Goal: Task Accomplishment & Management: Use online tool/utility

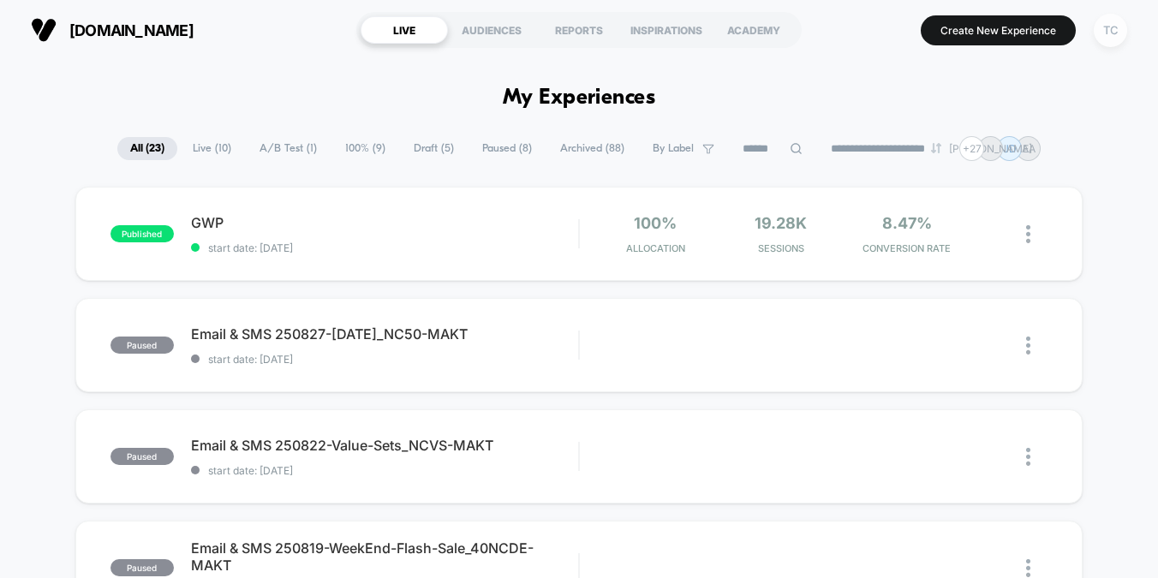
click at [1115, 27] on div "TC" at bounding box center [1110, 30] width 33 height 33
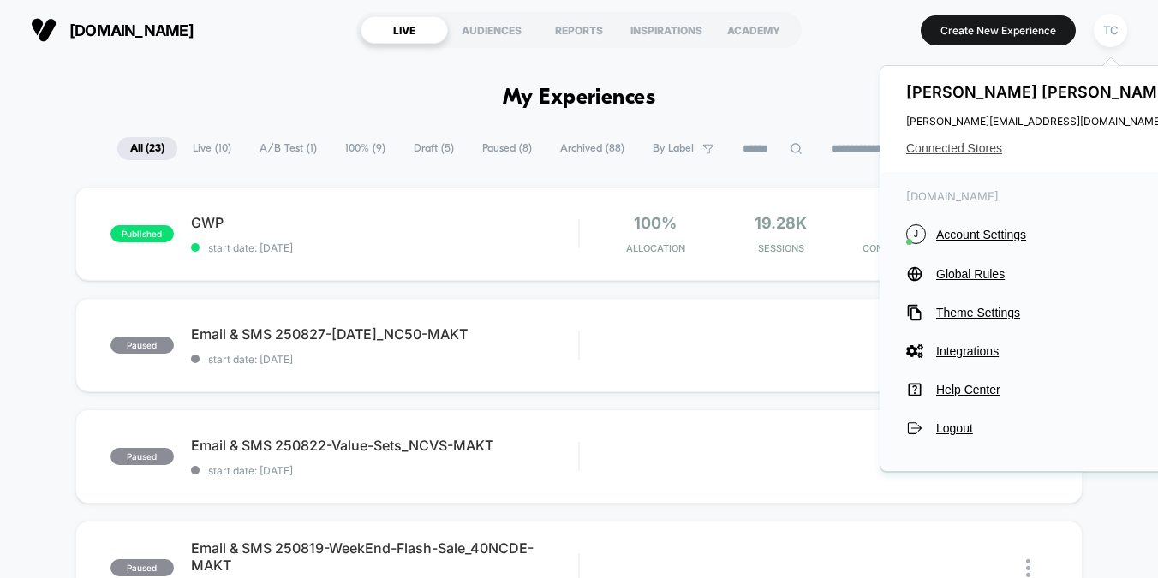
click at [976, 147] on span "Connected Stores" at bounding box center [1041, 148] width 271 height 14
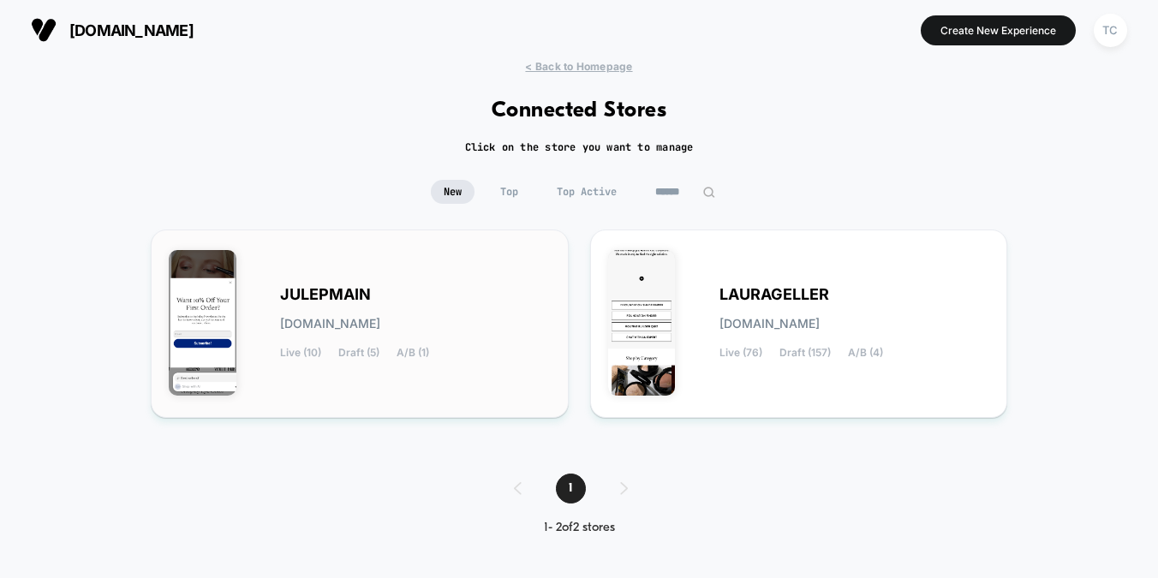
click at [402, 339] on div "JULEPMAIN julepmain.myshopify.com Live (10) Draft (5) A/B (1)" at bounding box center [415, 324] width 271 height 70
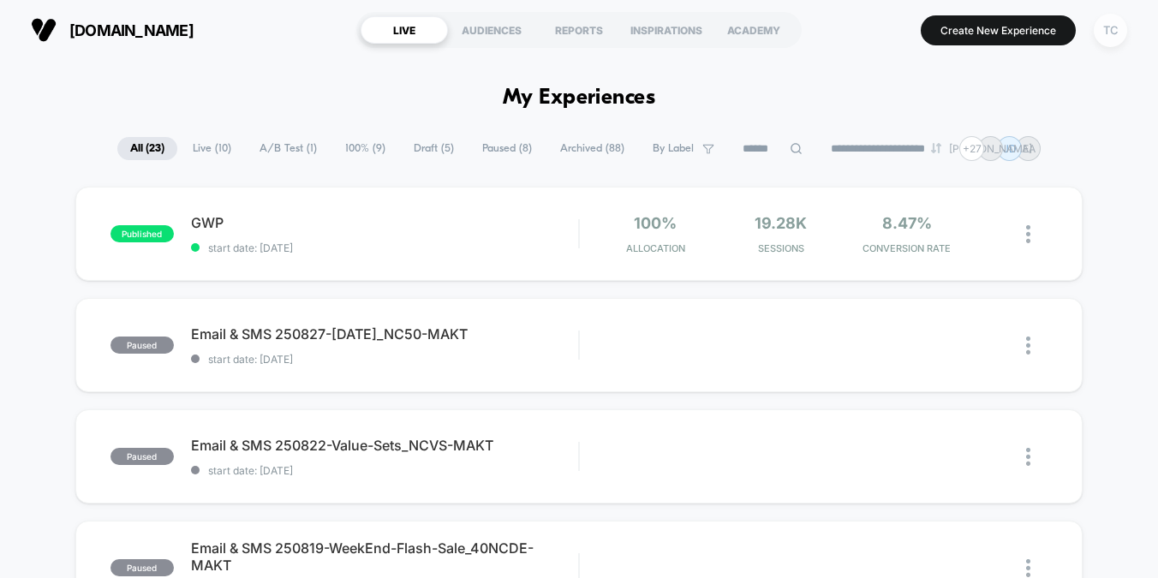
click at [1114, 33] on div "TC" at bounding box center [1110, 30] width 33 height 33
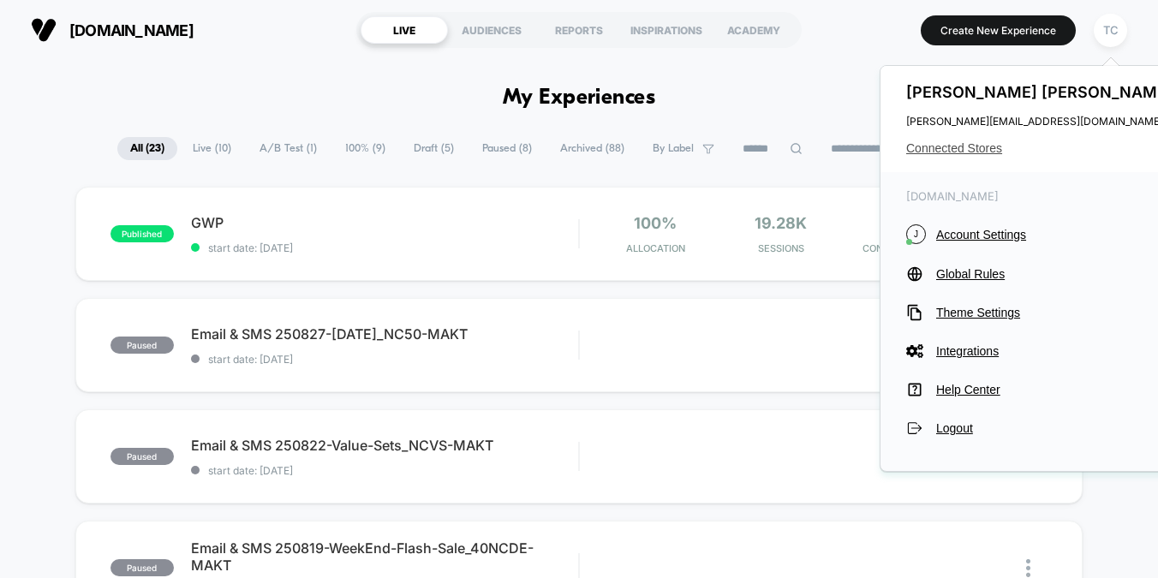
click at [960, 152] on span "Connected Stores" at bounding box center [1041, 148] width 271 height 14
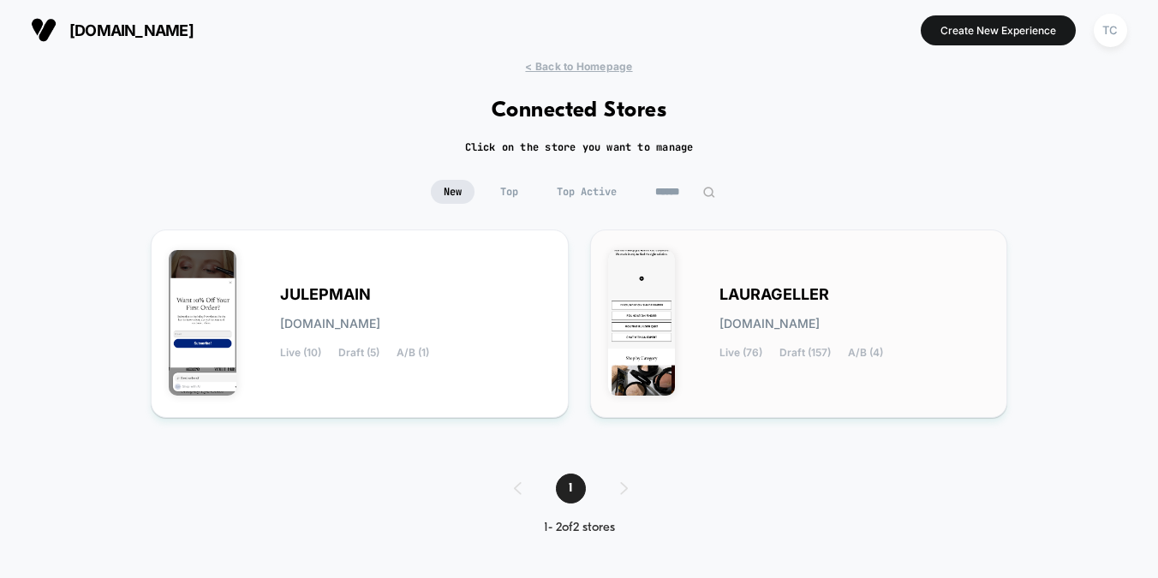
click at [794, 328] on span "laurageller.myshopify.com" at bounding box center [770, 324] width 100 height 12
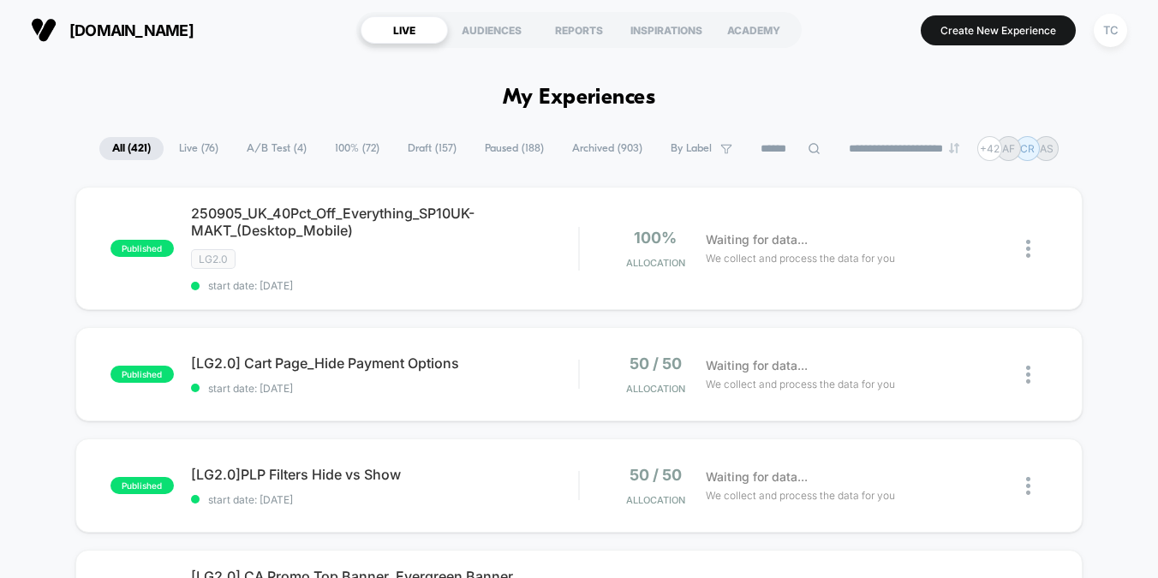
click at [269, 147] on span "A/B Test ( 4 )" at bounding box center [277, 148] width 86 height 23
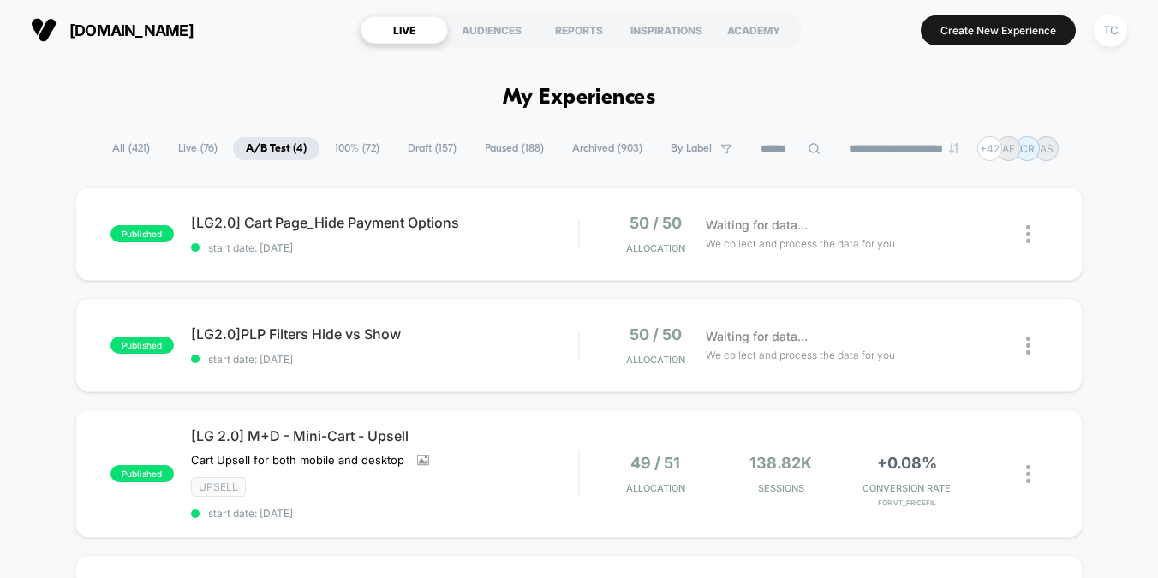
click at [808, 146] on icon at bounding box center [814, 148] width 13 height 13
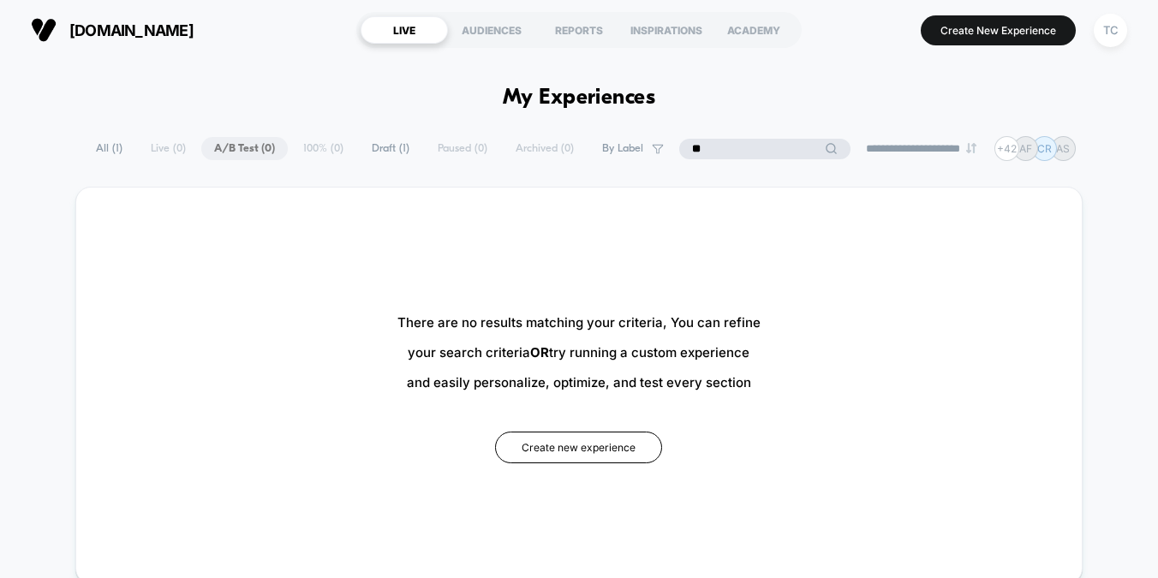
type input "*"
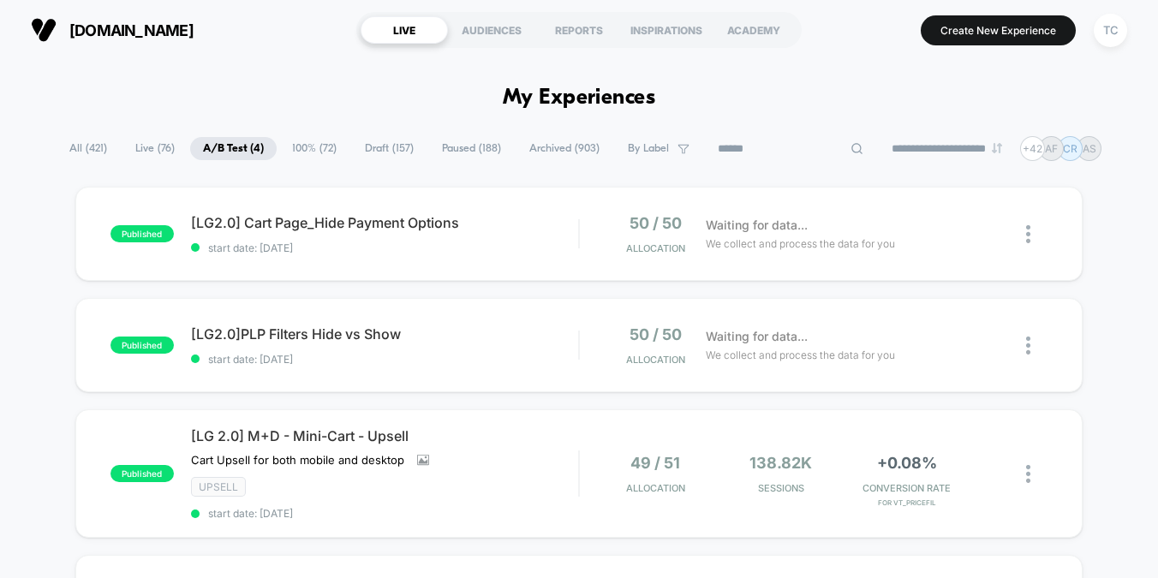
click at [368, 149] on span "Draft ( 157 )" at bounding box center [389, 148] width 75 height 23
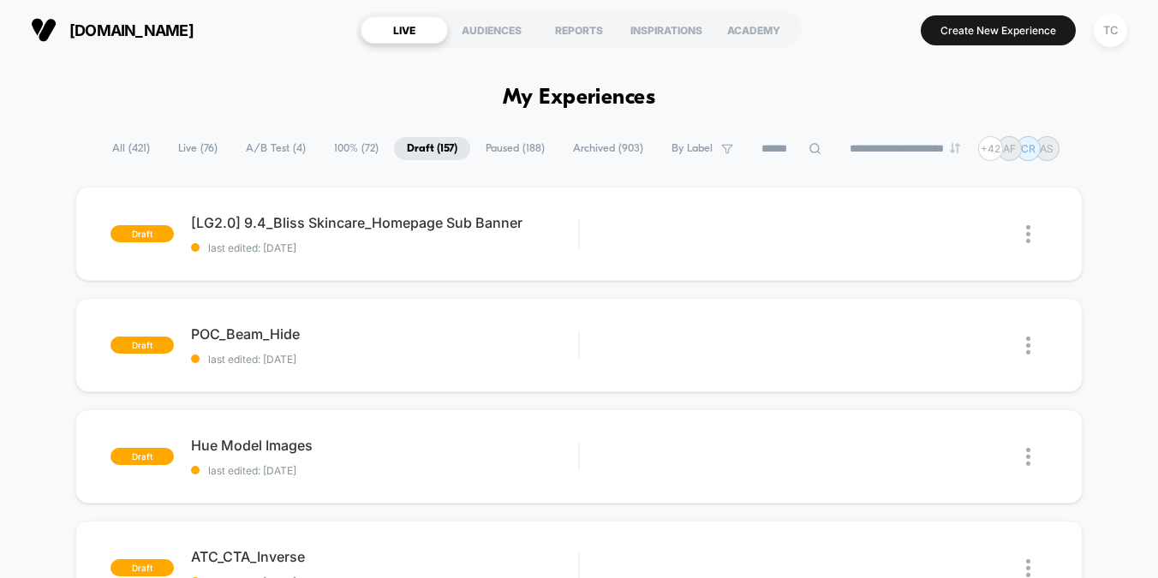
click at [809, 153] on icon at bounding box center [815, 148] width 13 height 13
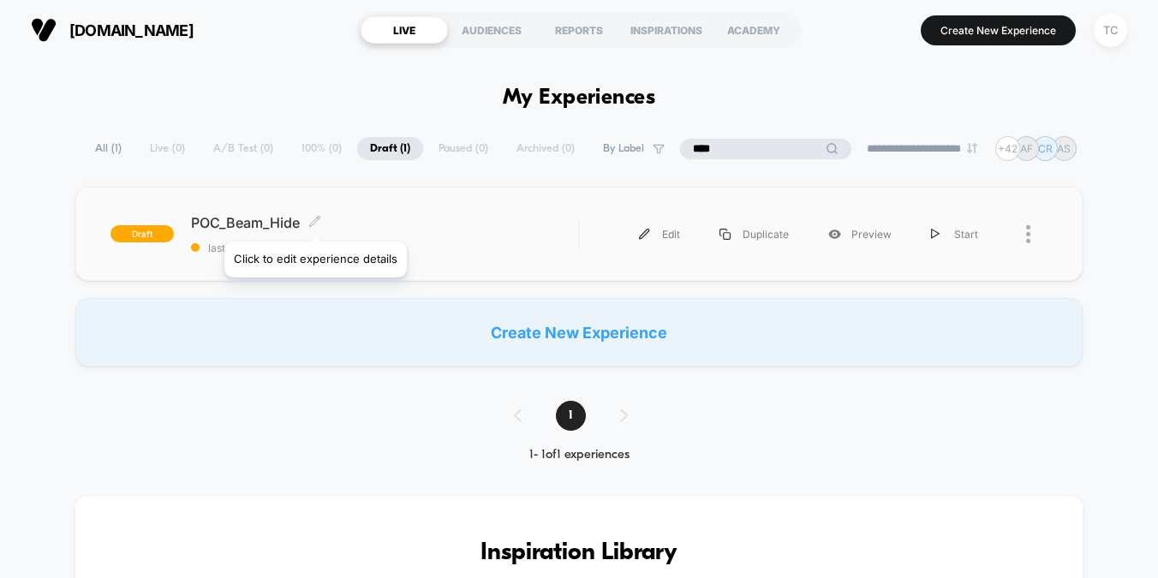
type input "****"
click at [302, 224] on span "POC_Beam_Hide Click to edit experience details" at bounding box center [384, 222] width 387 height 17
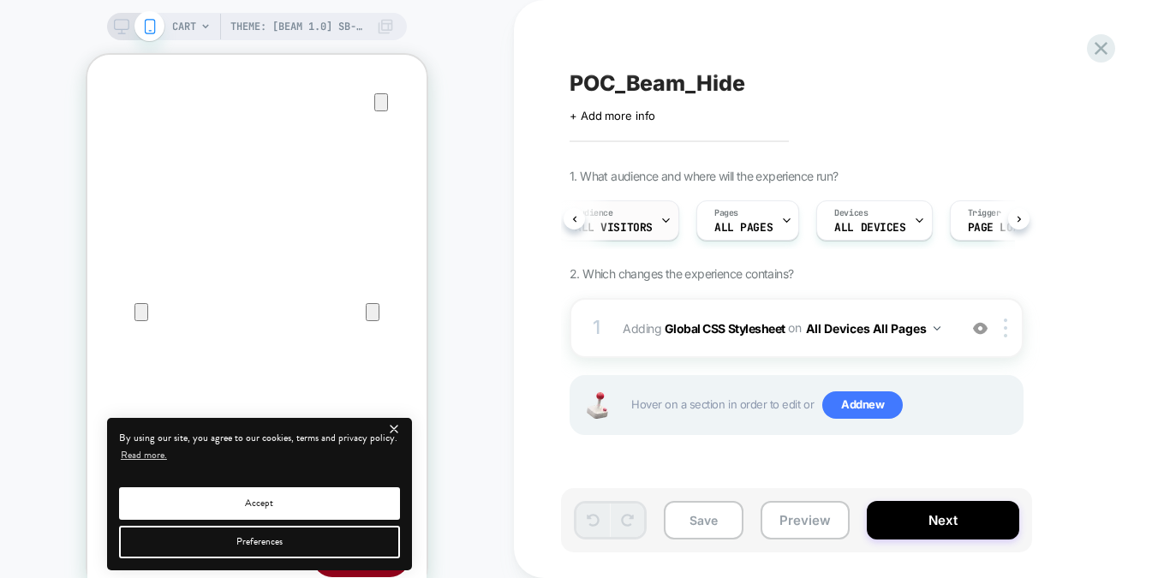
scroll to position [0, 3]
click at [397, 431] on icon "close" at bounding box center [394, 429] width 15 height 15
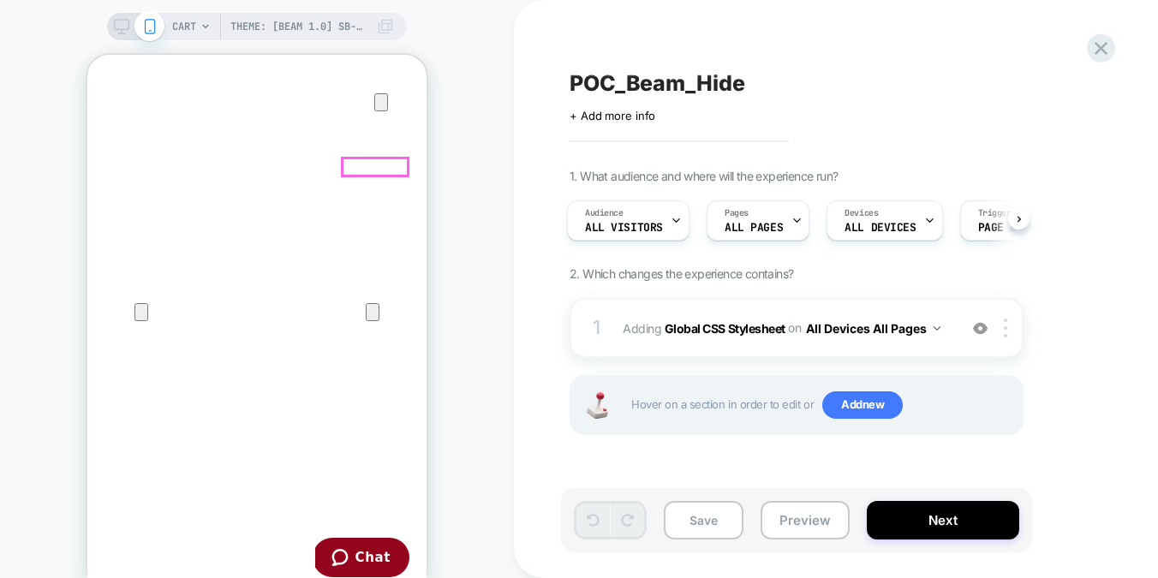
click at [1110, 49] on icon at bounding box center [1101, 48] width 23 height 23
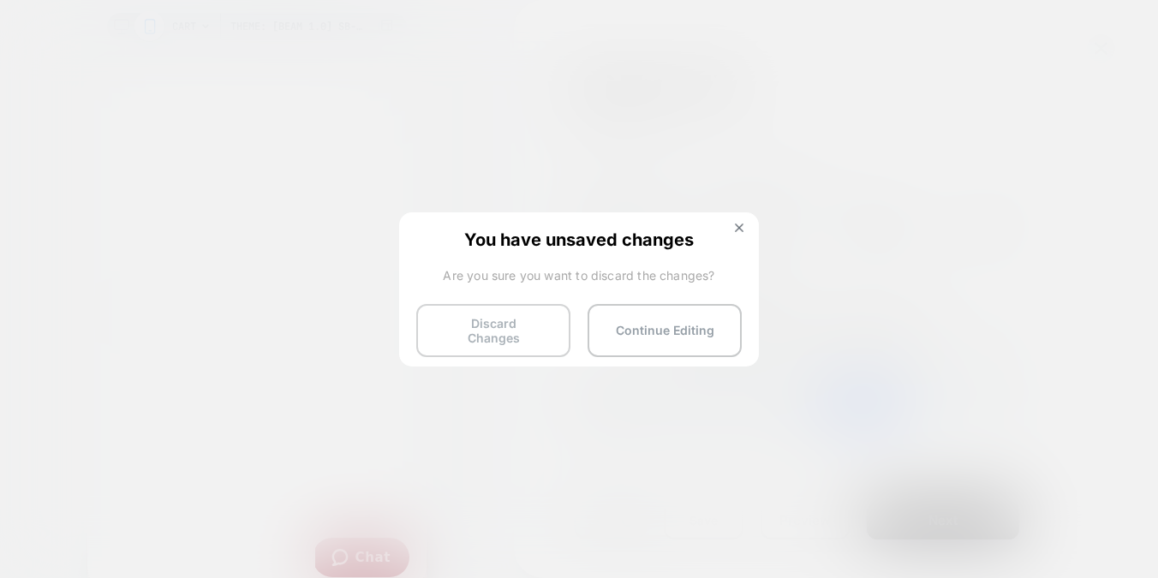
click at [0, 0] on button "Discard Changes" at bounding box center [0, 0] width 0 height 0
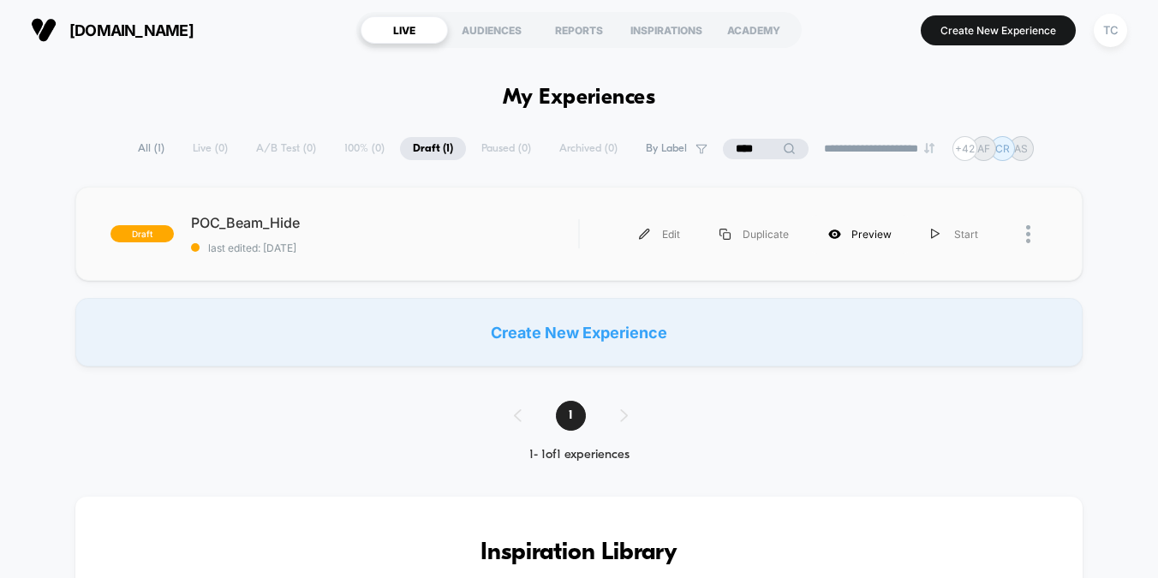
click at [846, 230] on div "Preview" at bounding box center [860, 234] width 103 height 39
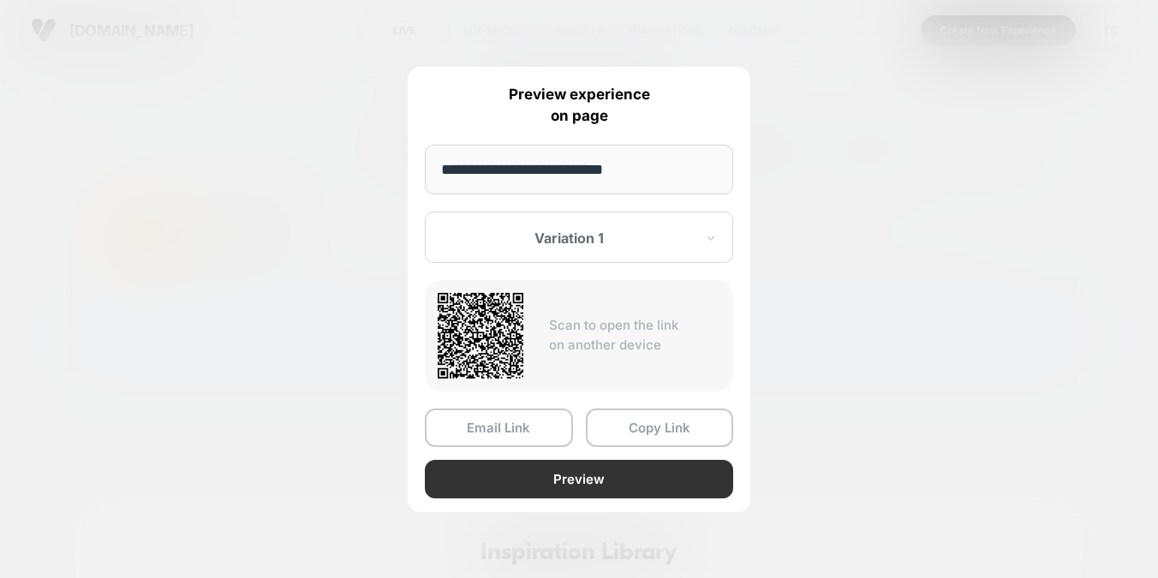
click at [602, 486] on button "Preview" at bounding box center [579, 479] width 308 height 39
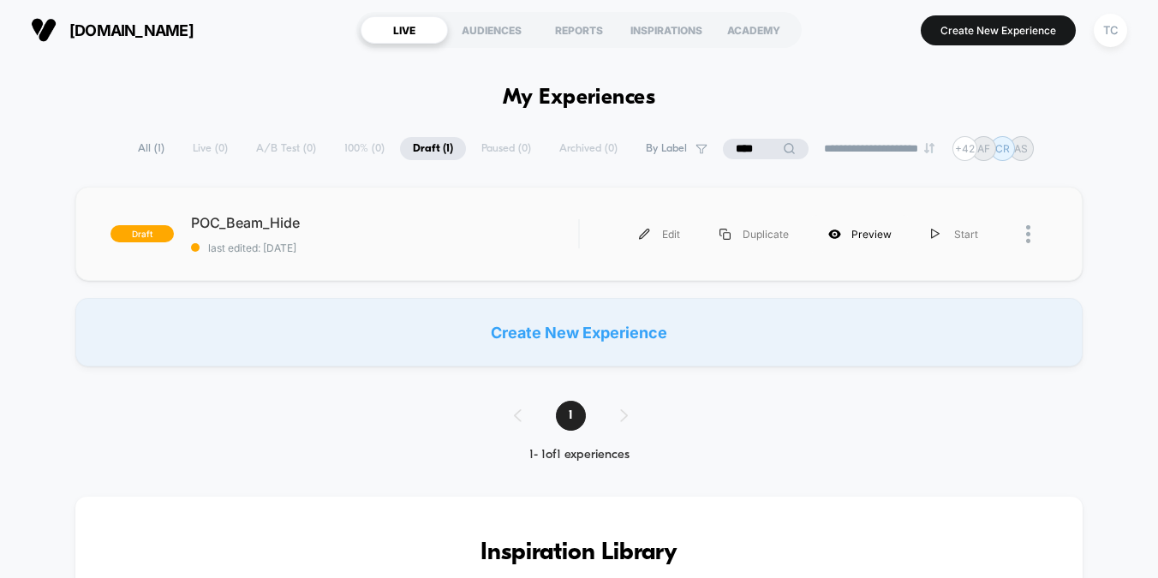
click at [883, 236] on div "Preview" at bounding box center [860, 234] width 103 height 39
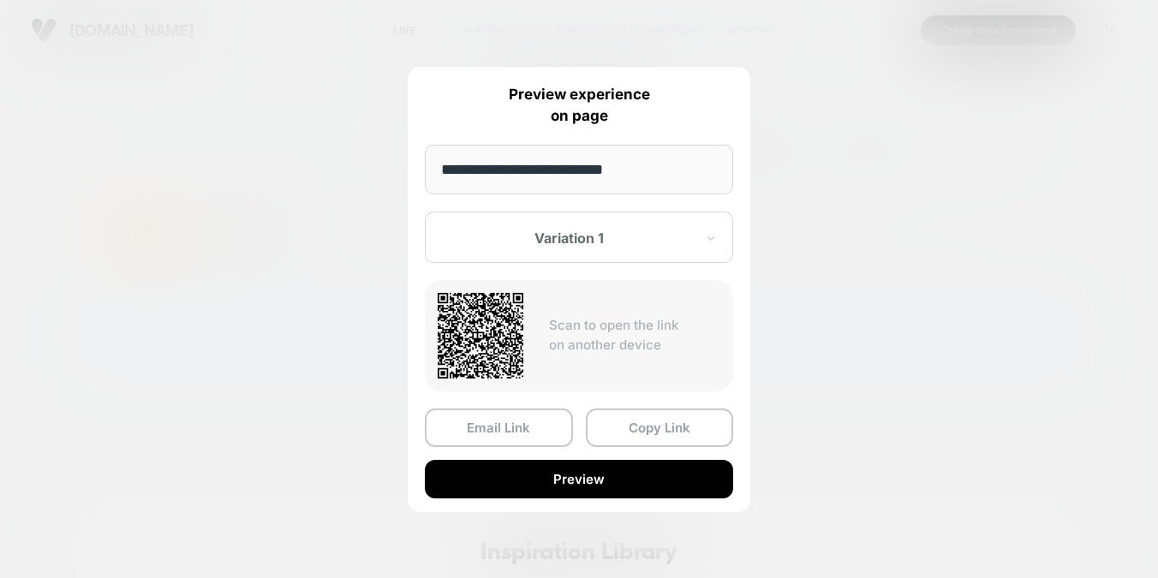
click at [602, 231] on div at bounding box center [569, 238] width 252 height 17
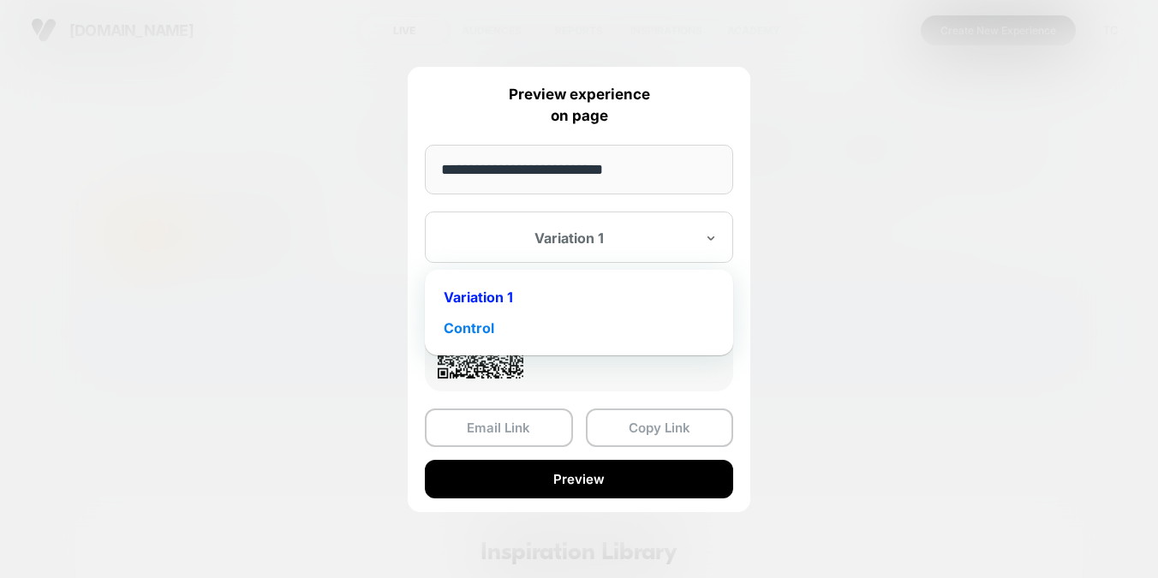
click at [539, 323] on div "Control" at bounding box center [578, 328] width 291 height 31
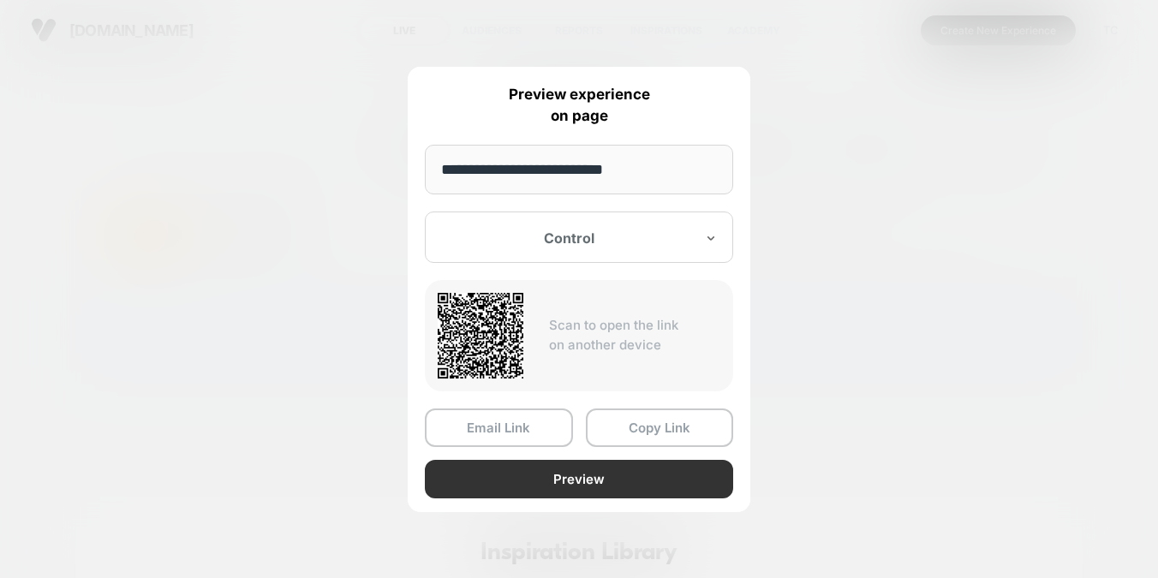
click at [576, 476] on button "Preview" at bounding box center [579, 479] width 308 height 39
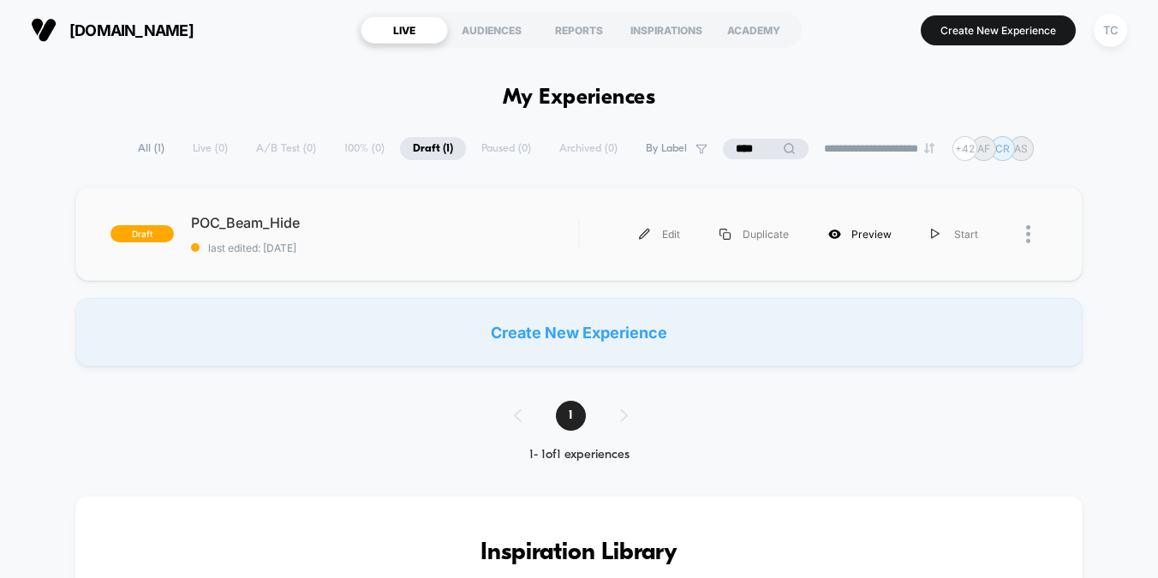
click at [856, 235] on div "Preview" at bounding box center [860, 234] width 103 height 39
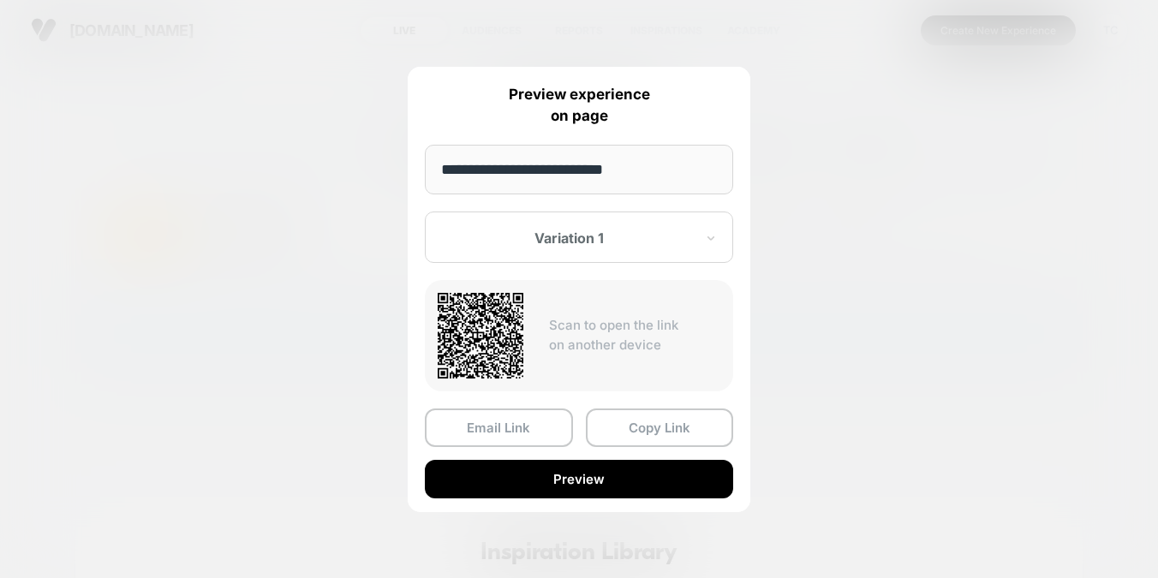
click at [547, 239] on div at bounding box center [569, 238] width 252 height 17
